Goal: Information Seeking & Learning: Learn about a topic

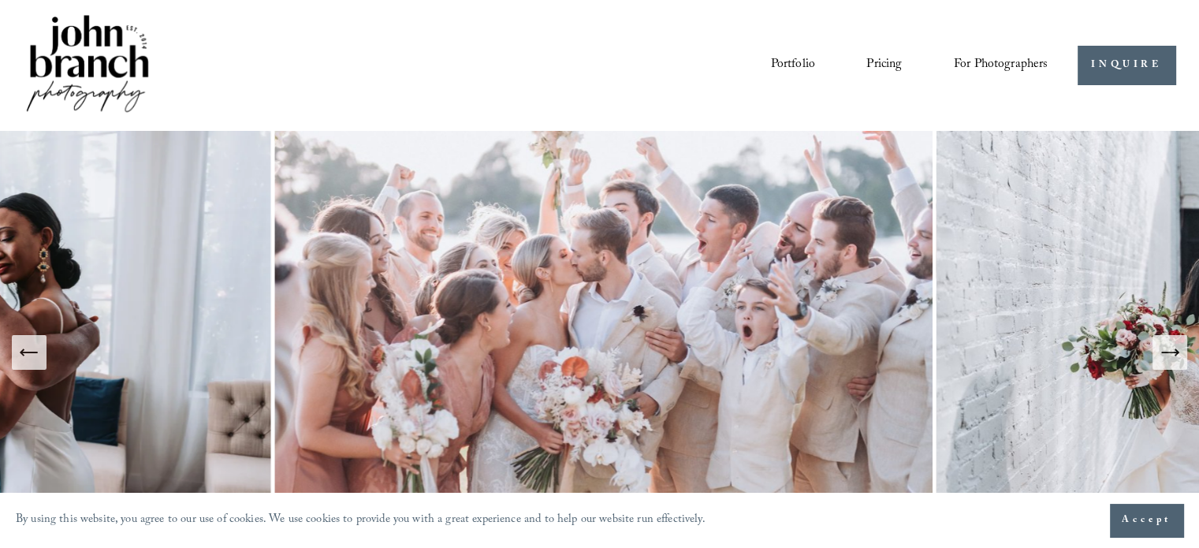
click at [682, 98] on div "Portfolio Pricing For Photographers Presets Education Courses" at bounding box center [536, 65] width 1024 height 106
click at [1176, 350] on icon "Next Slide" at bounding box center [1176, 352] width 3 height 6
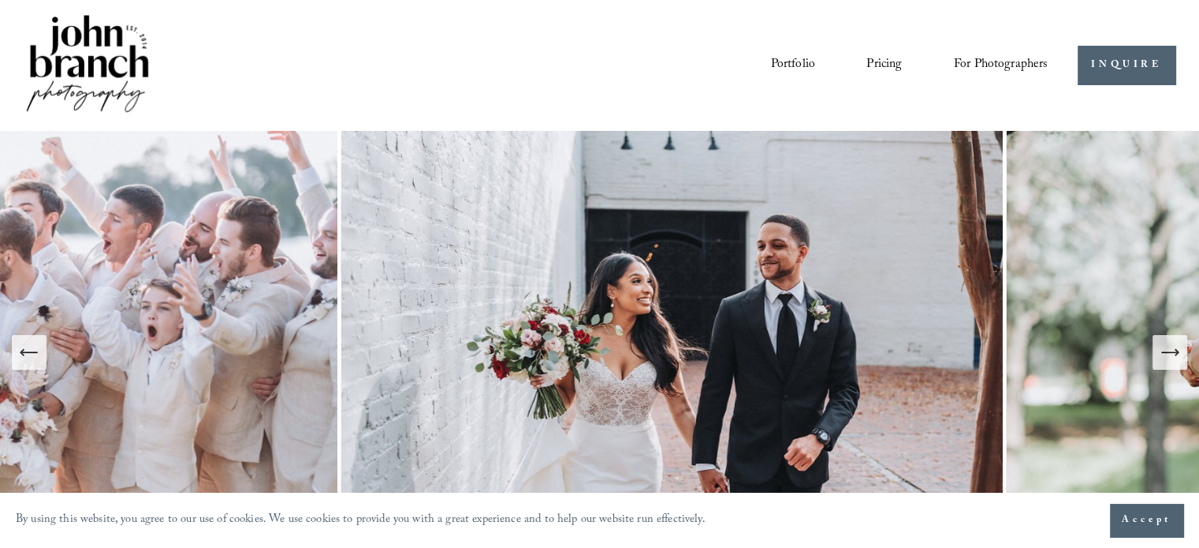
click at [1186, 338] on button "Next Slide" at bounding box center [1169, 352] width 35 height 35
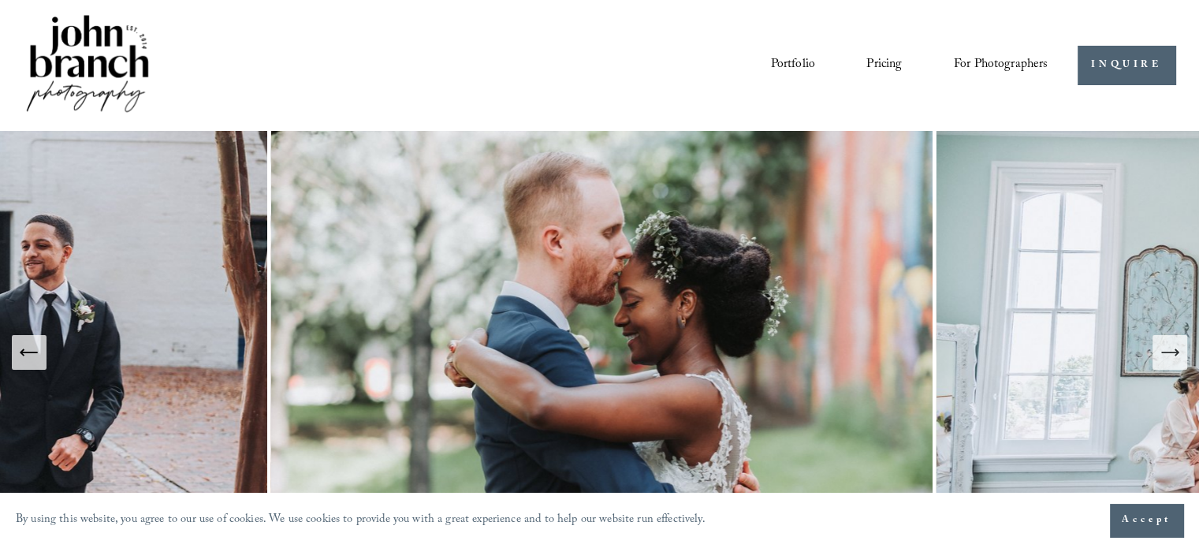
click at [1179, 355] on icon "Next Slide" at bounding box center [1169, 352] width 22 height 22
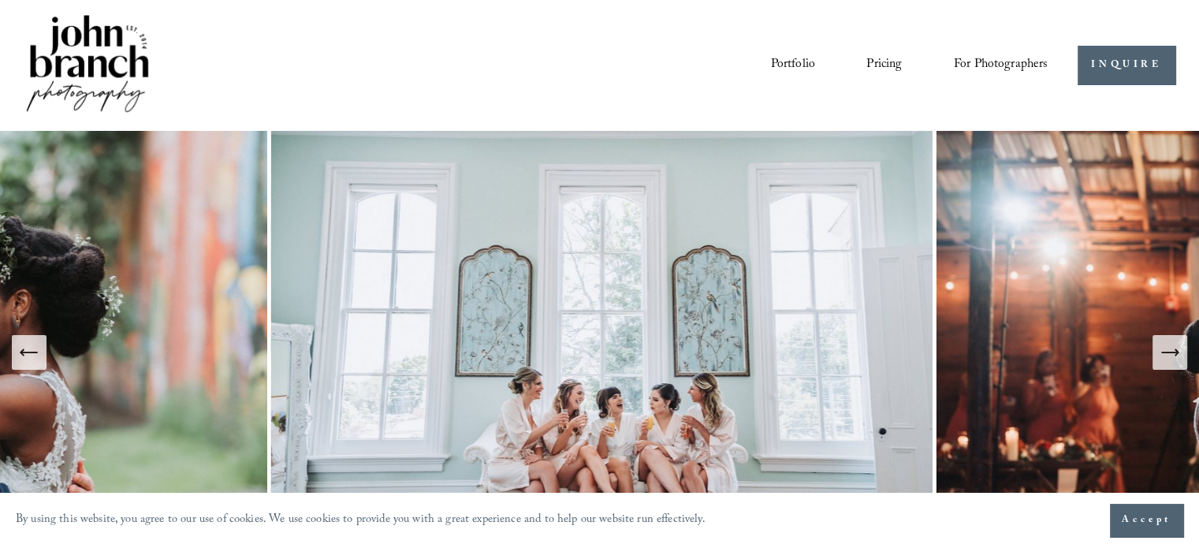
click at [926, 273] on img at bounding box center [603, 353] width 665 height 444
click at [797, 69] on link "Portfolio" at bounding box center [792, 65] width 44 height 27
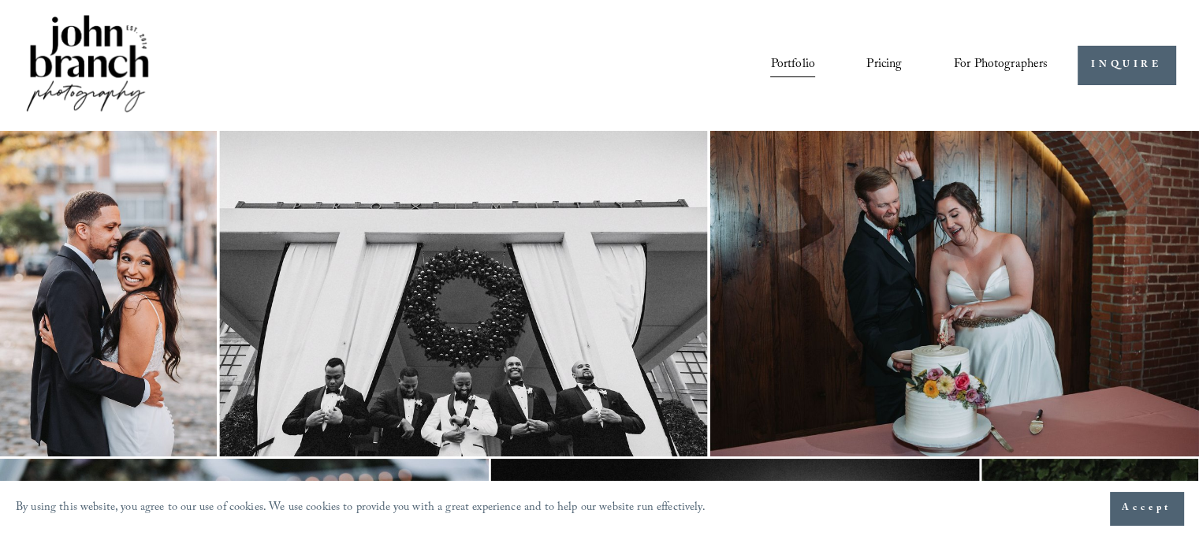
click at [695, 102] on div "Portfolio Pricing For Photographers Presets Education Courses" at bounding box center [536, 65] width 1024 height 106
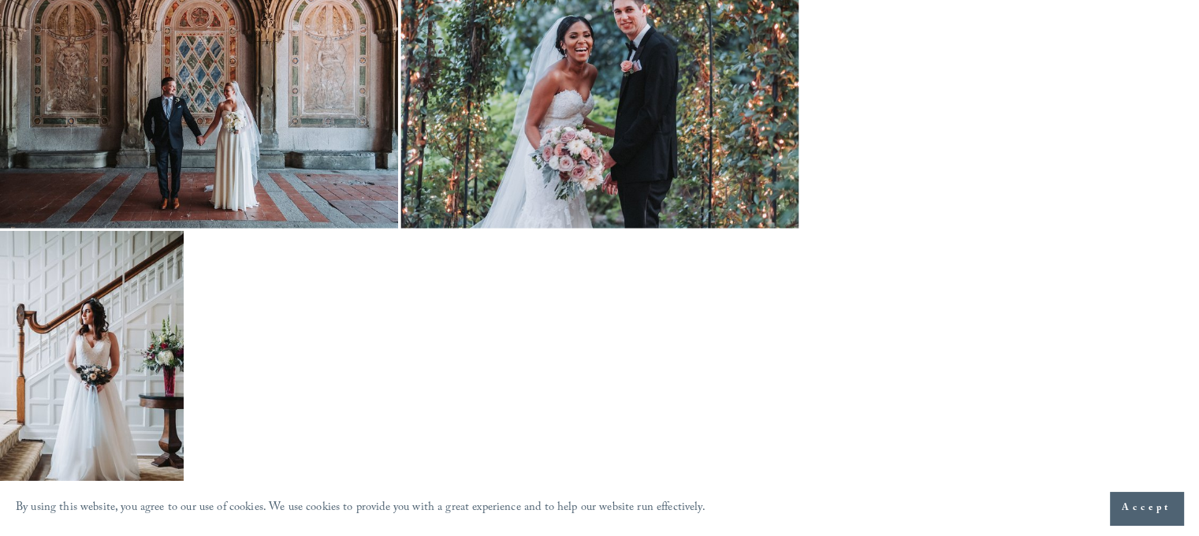
scroll to position [4785, 0]
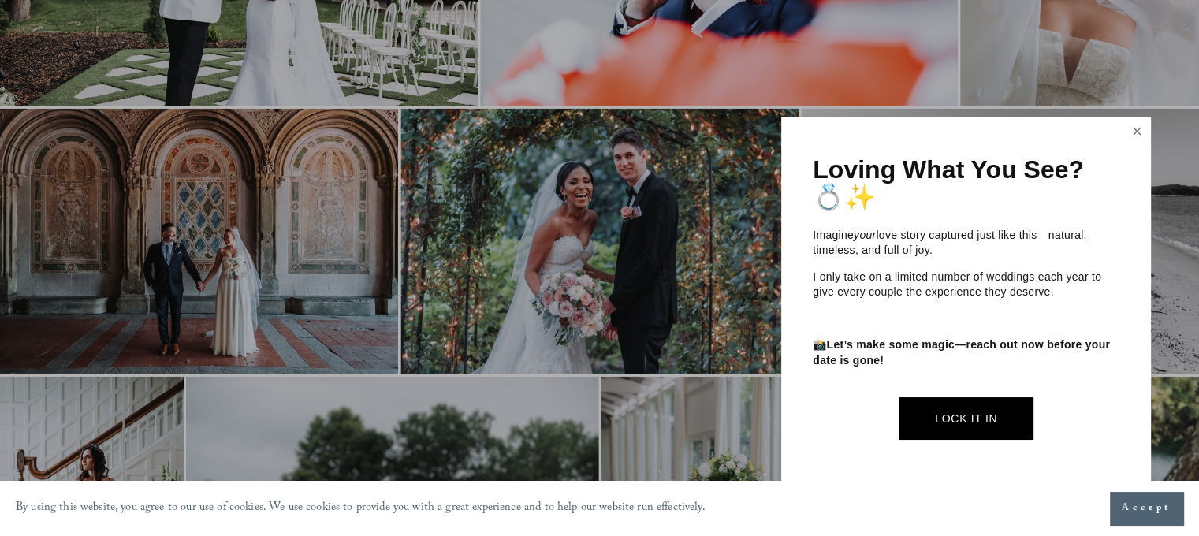
click at [1128, 131] on link "Close" at bounding box center [1137, 131] width 24 height 25
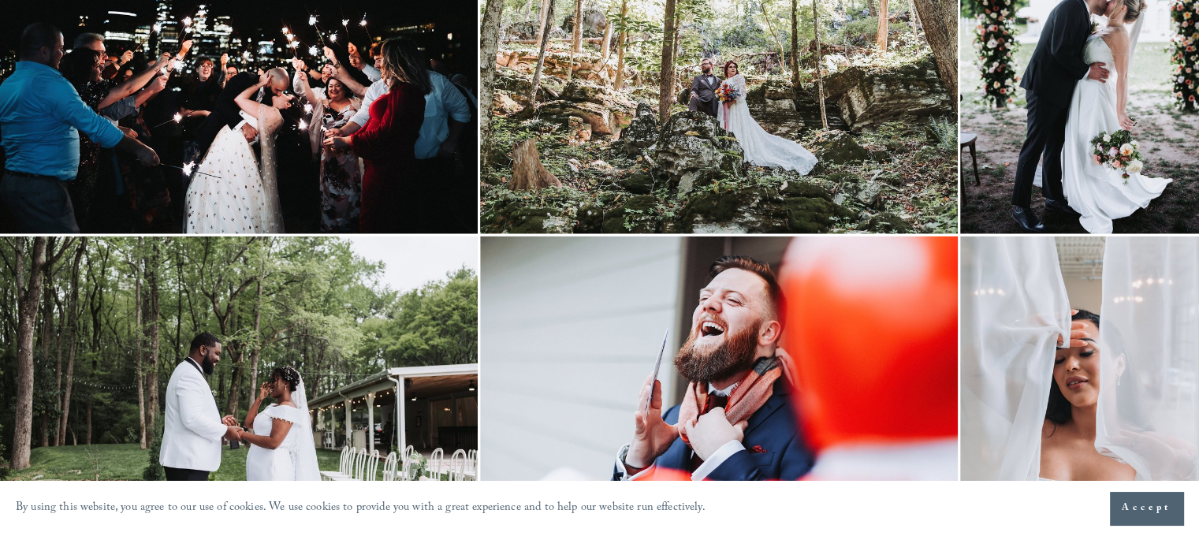
scroll to position [4218, 0]
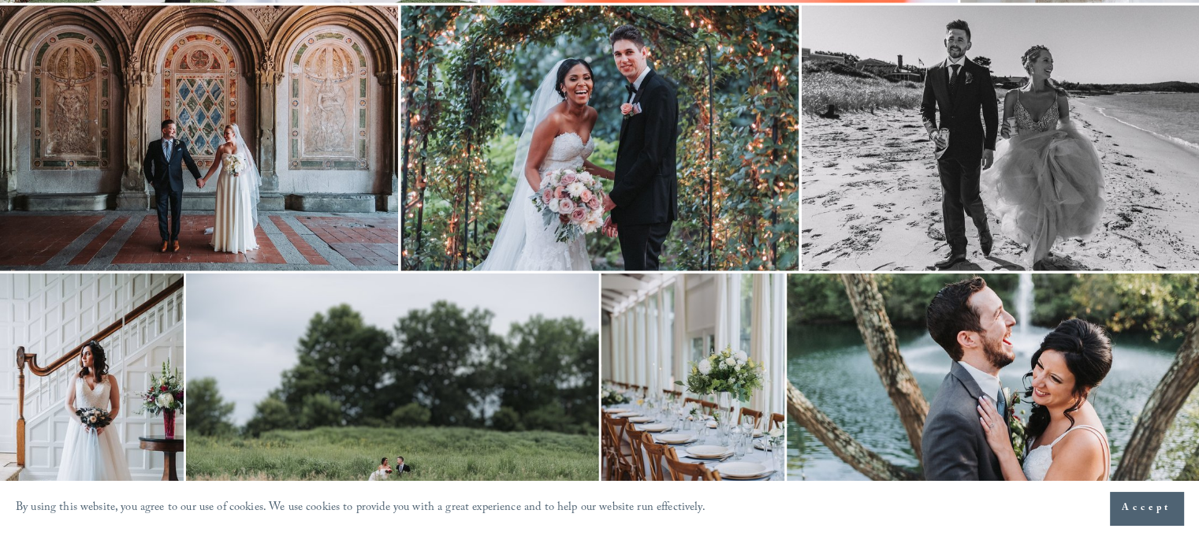
click at [920, 285] on img at bounding box center [992, 410] width 412 height 275
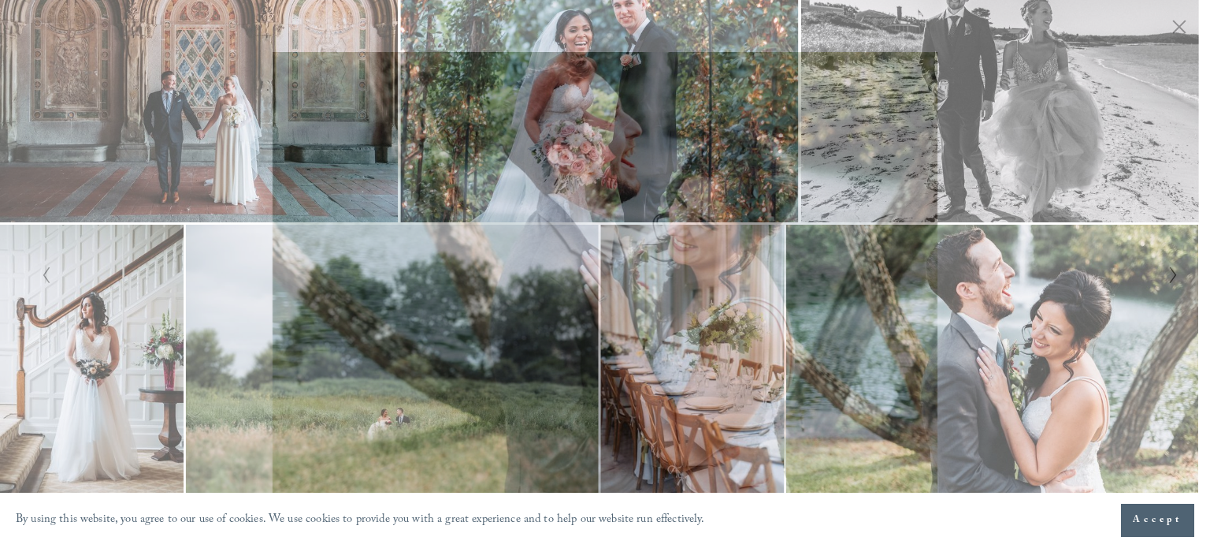
click at [1173, 22] on icon "Close" at bounding box center [1179, 26] width 13 height 13
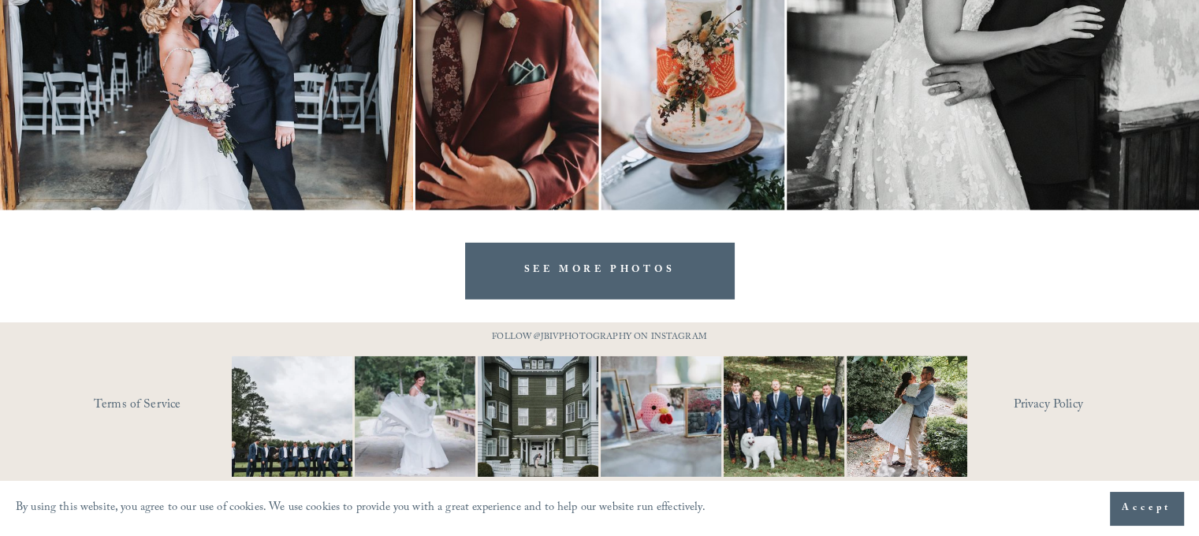
click at [1005, 117] on img at bounding box center [992, 72] width 413 height 275
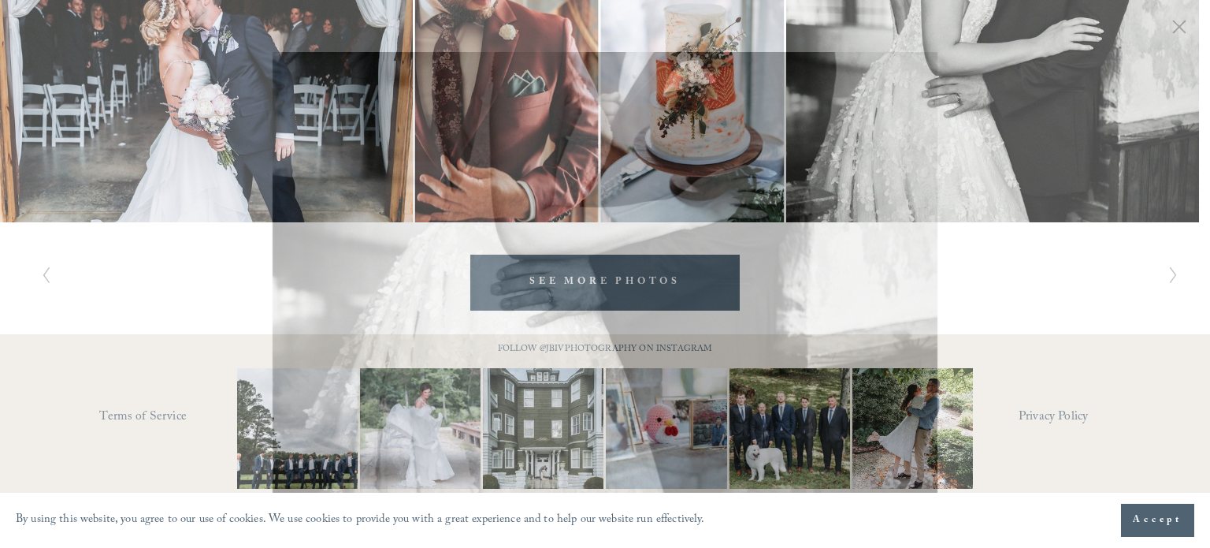
click at [1183, 28] on icon "Close" at bounding box center [1180, 27] width 16 height 16
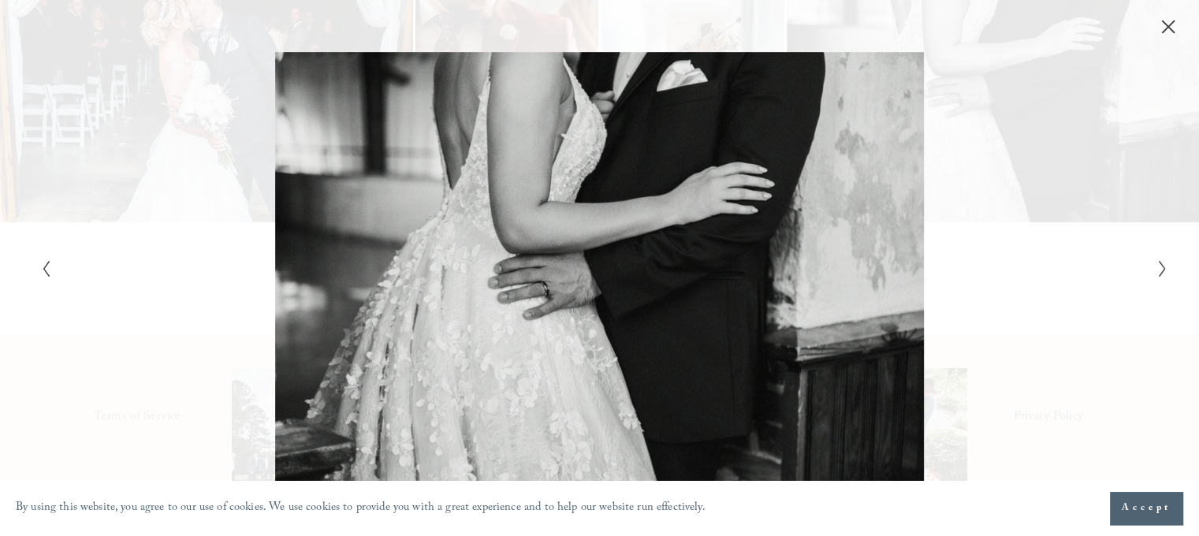
scroll to position [4785, 0]
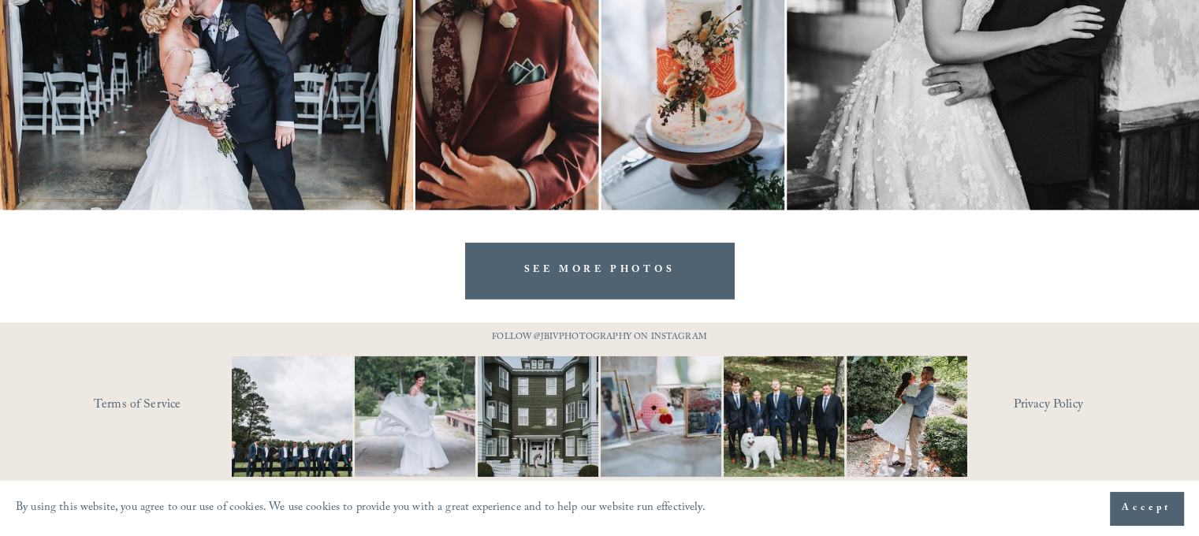
click at [656, 262] on link "SEE MORE PHOTOS" at bounding box center [599, 271] width 269 height 56
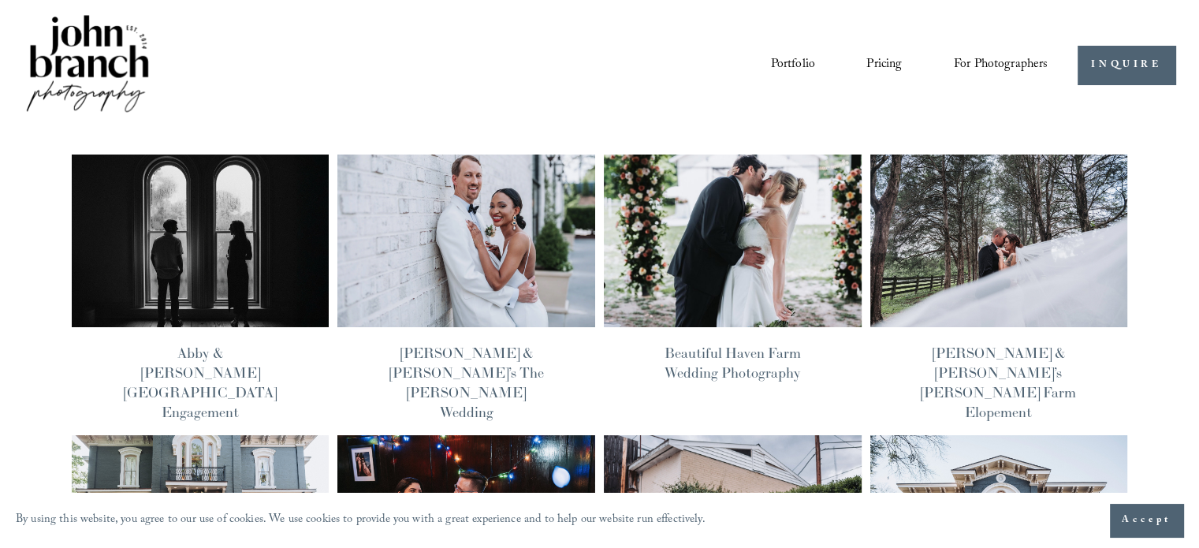
click at [896, 65] on link "Pricing" at bounding box center [883, 65] width 35 height 27
